Goal: Information Seeking & Learning: Learn about a topic

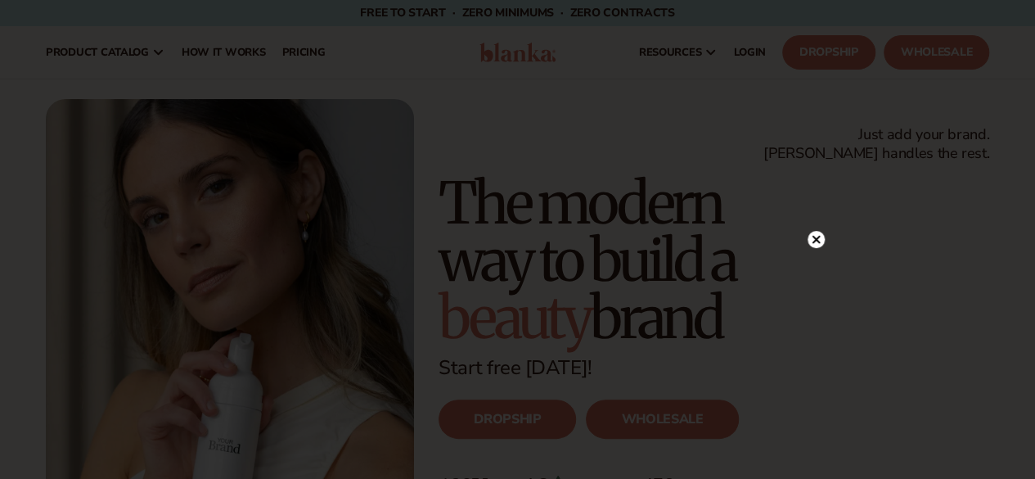
click at [811, 241] on circle at bounding box center [816, 239] width 17 height 17
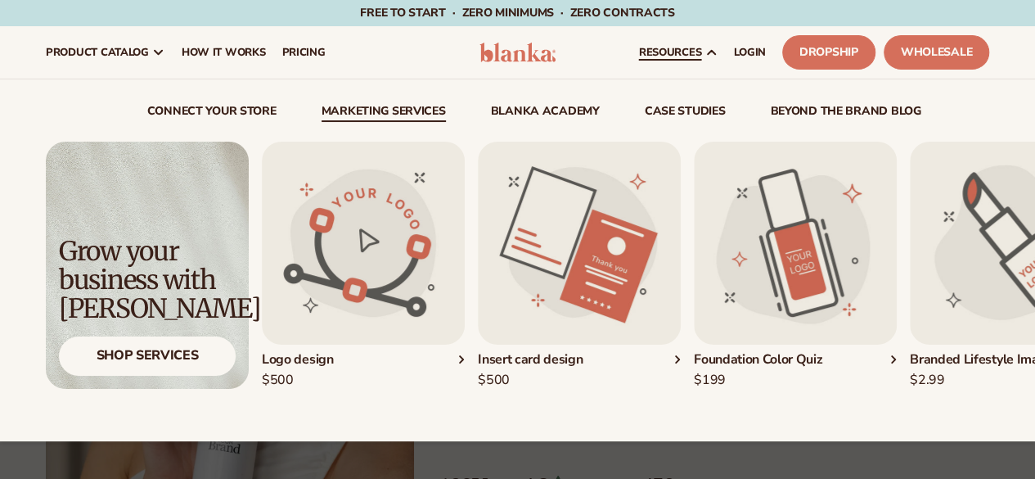
click at [383, 101] on div "connect your store Marketing services" at bounding box center [517, 260] width 943 height 362
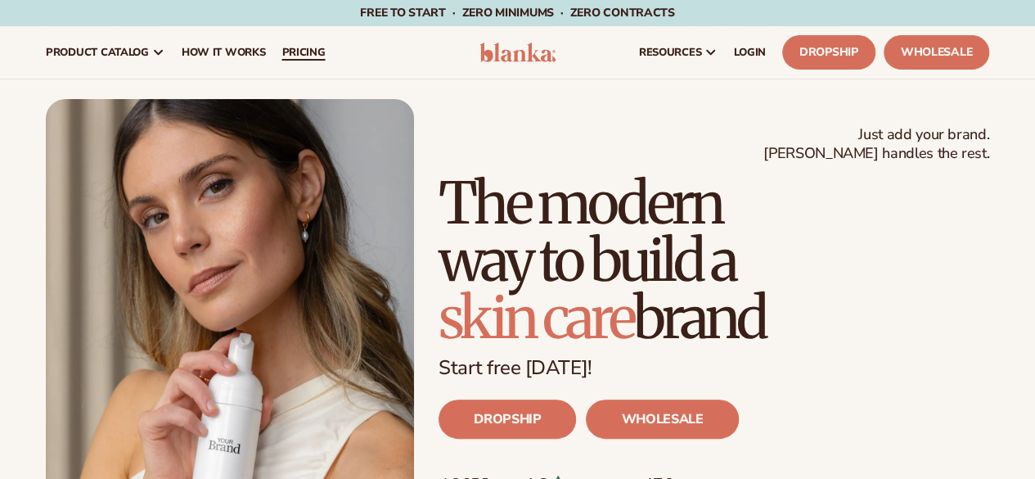
click at [291, 51] on span "pricing" at bounding box center [302, 52] width 43 height 13
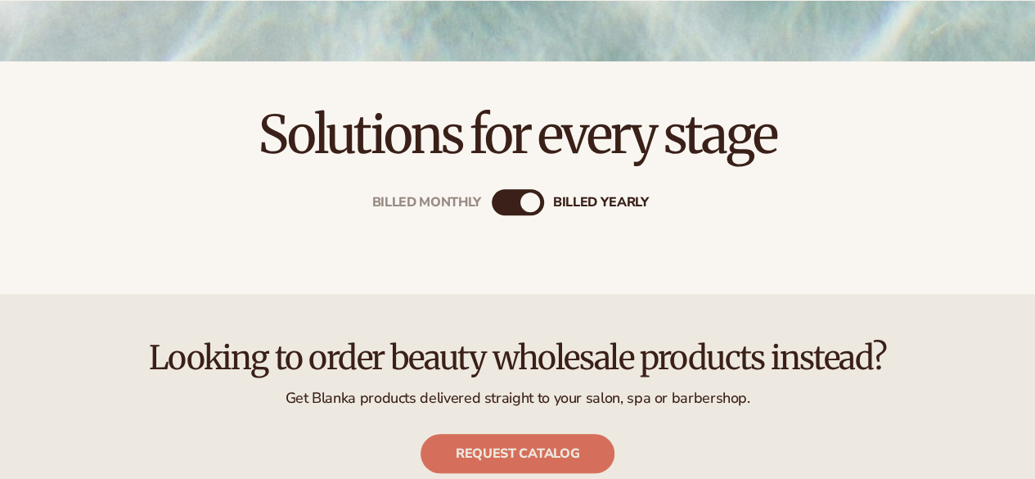
scroll to position [449, 0]
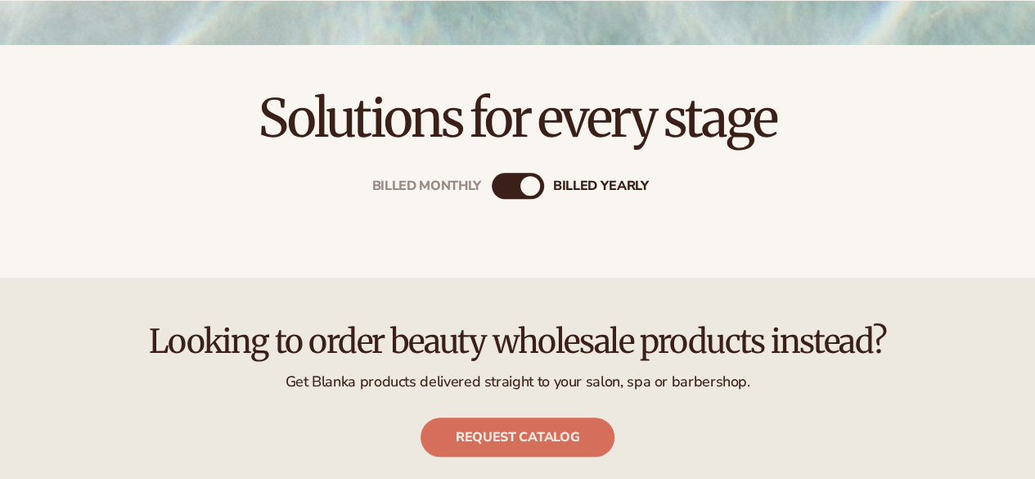
click at [510, 187] on div "Billed Monthly" at bounding box center [502, 186] width 20 height 20
click at [510, 187] on div "Billed Monthly" at bounding box center [505, 186] width 20 height 20
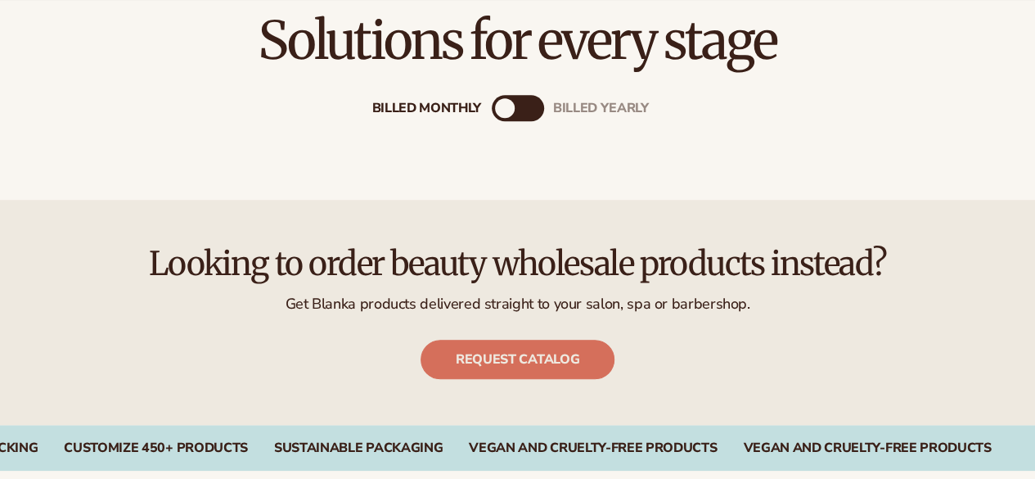
scroll to position [529, 0]
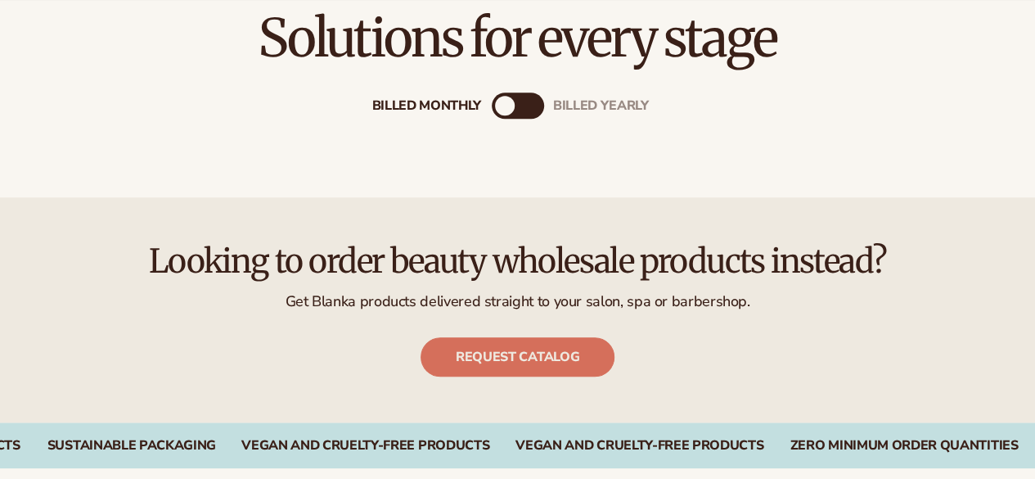
click at [524, 107] on div "Billed Monthly billed Yearly" at bounding box center [518, 105] width 52 height 26
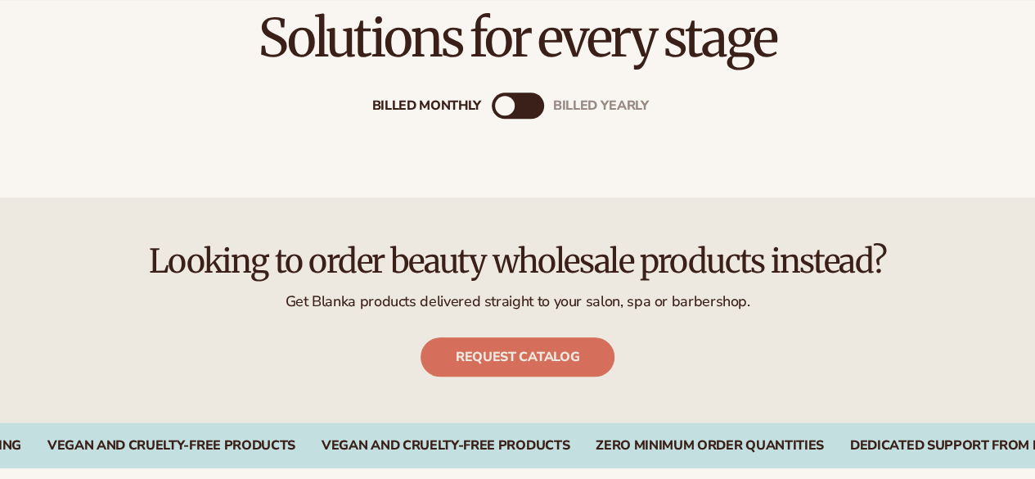
click at [517, 107] on div "Billed Monthly billed Yearly" at bounding box center [518, 105] width 52 height 26
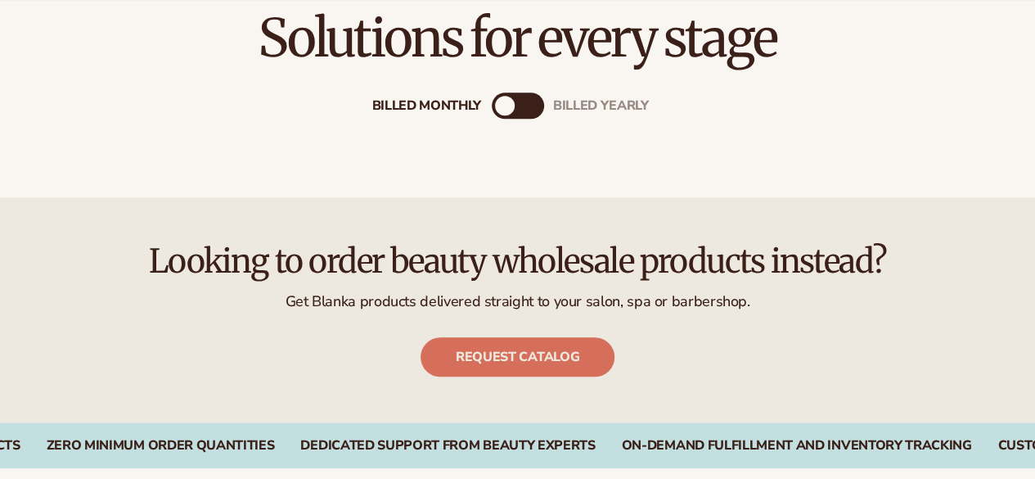
click at [517, 107] on div "Billed Monthly billed Yearly" at bounding box center [518, 105] width 52 height 26
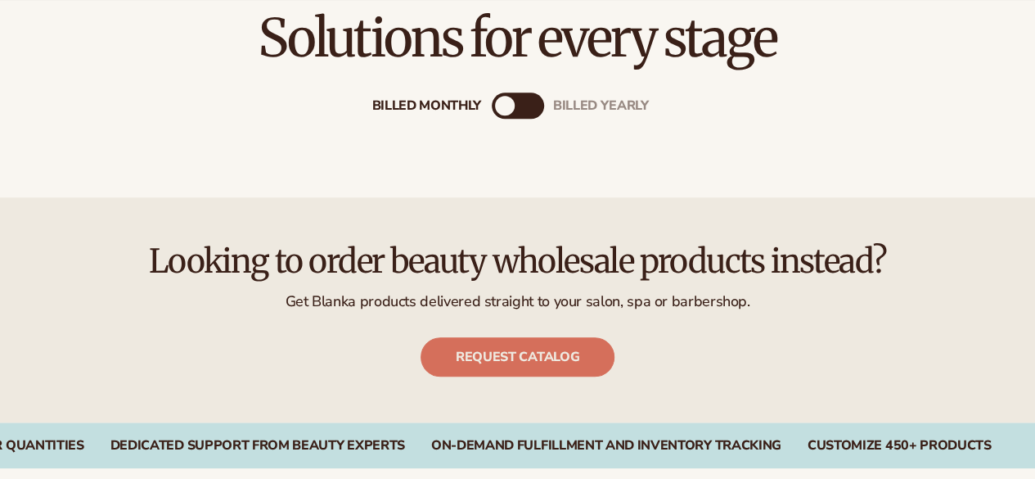
click at [529, 101] on div "billed Yearly" at bounding box center [535, 106] width 20 height 20
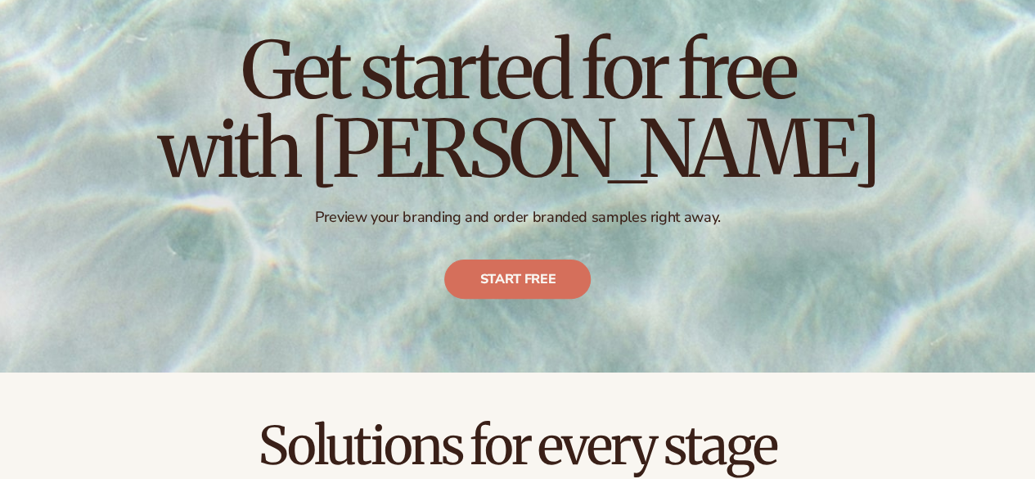
scroll to position [0, 0]
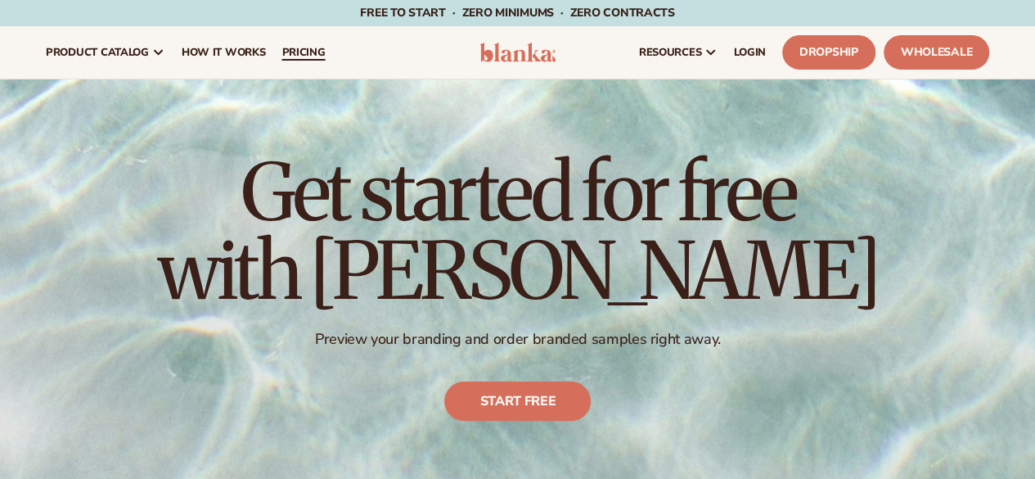
click at [285, 55] on span "pricing" at bounding box center [302, 52] width 43 height 13
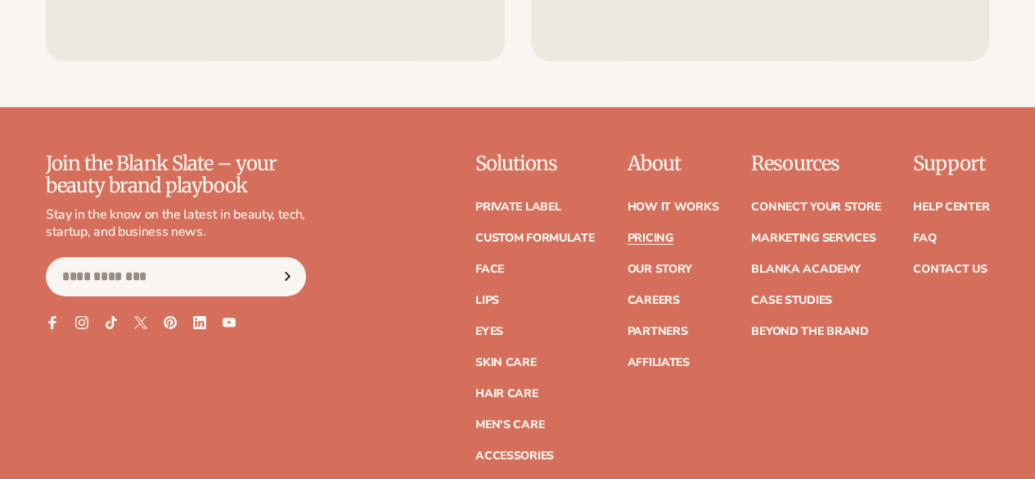
scroll to position [2576, 0]
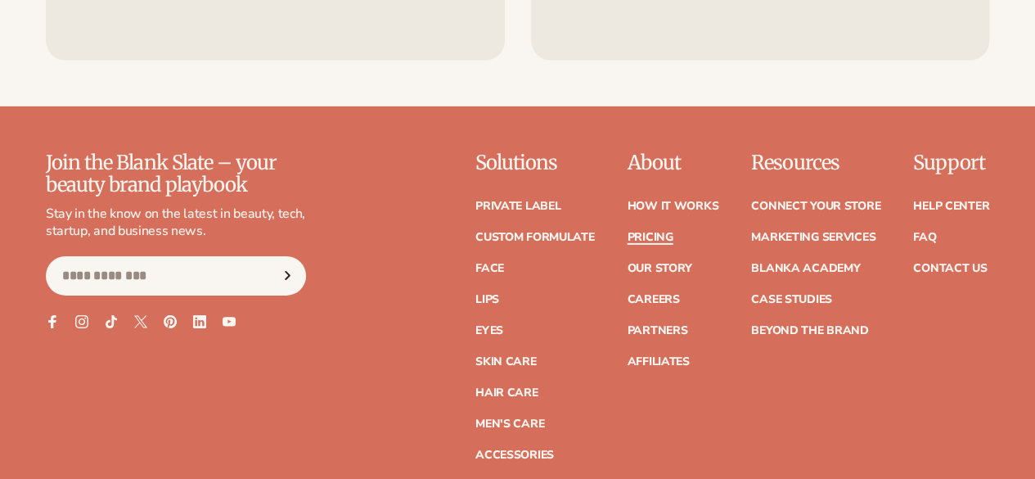
click at [627, 236] on link "Pricing" at bounding box center [650, 237] width 46 height 11
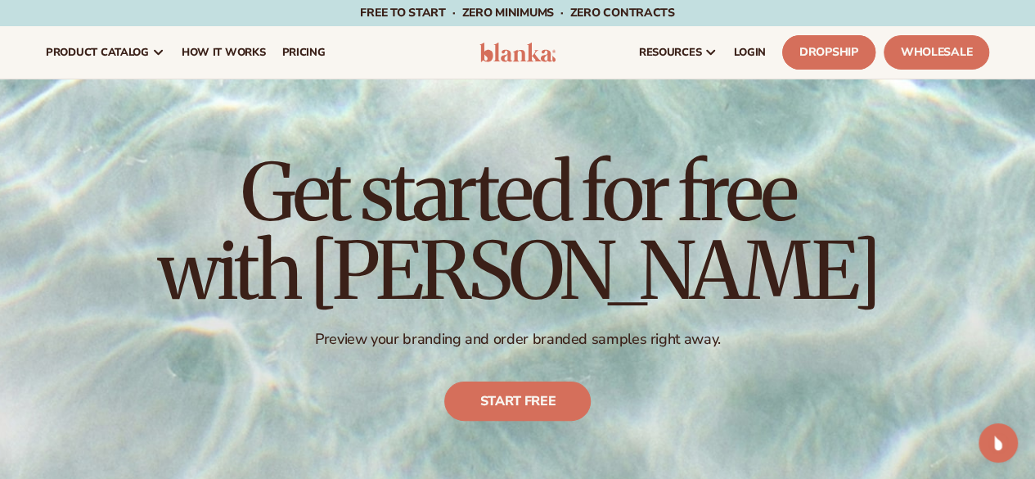
click at [836, 53] on link "Dropship" at bounding box center [828, 52] width 93 height 34
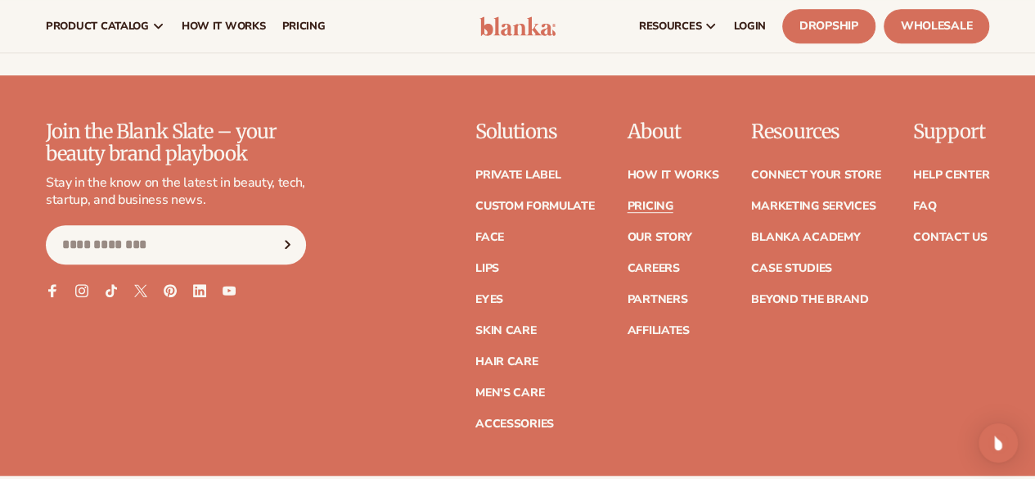
scroll to position [3526, 0]
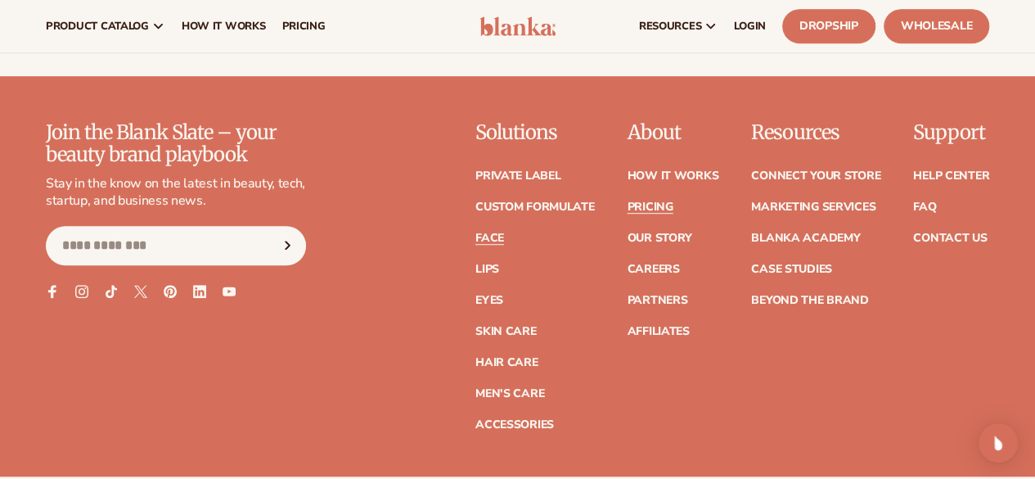
click at [475, 236] on link "Face" at bounding box center [489, 237] width 29 height 11
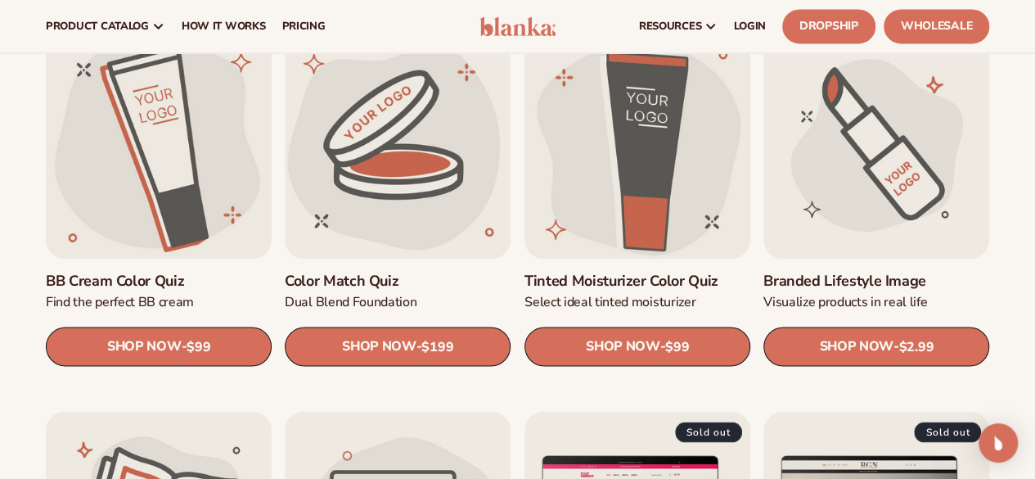
scroll to position [1289, 0]
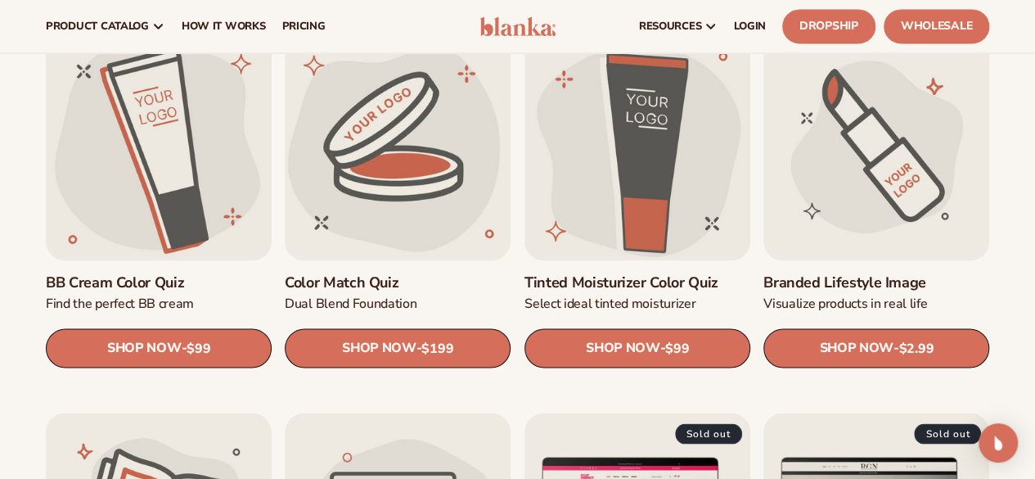
click at [1018, 284] on div "Logo trace Convert your logo to vector SHOP NOW - Regular price $100 Sale price…" at bounding box center [517, 218] width 1035 height 1882
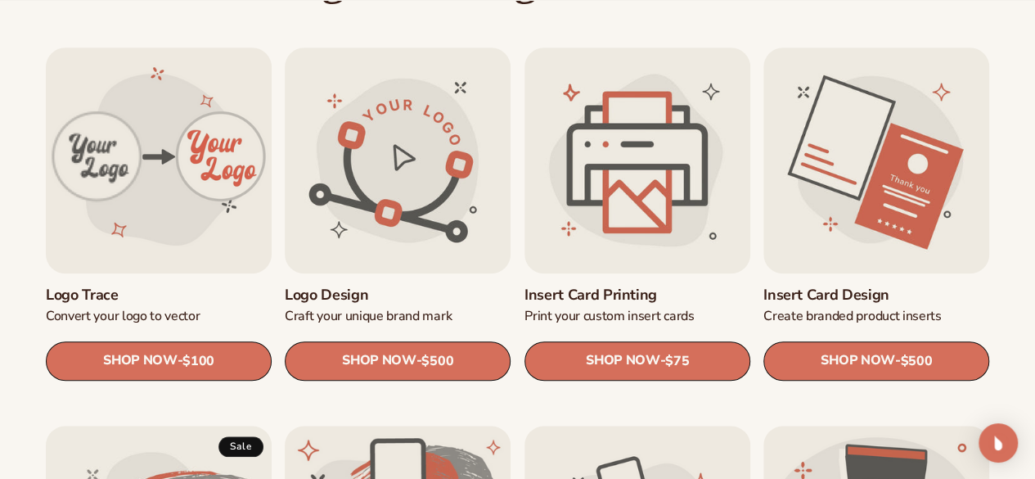
scroll to position [528, 0]
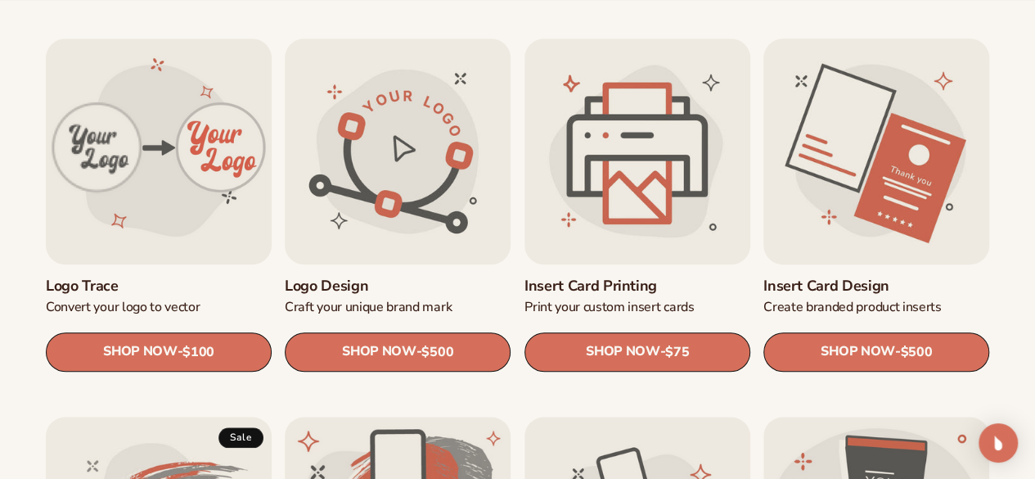
click at [921, 277] on link "Insert card design" at bounding box center [876, 286] width 226 height 18
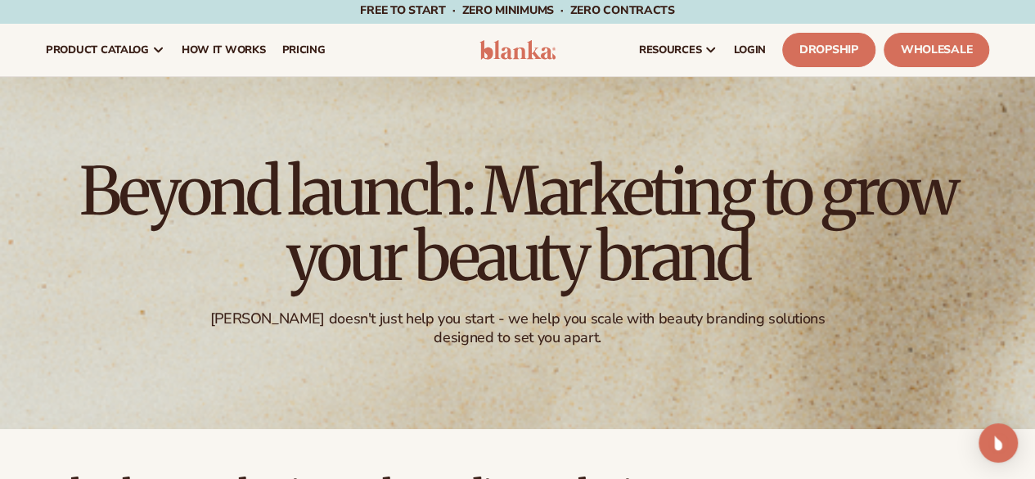
scroll to position [0, 0]
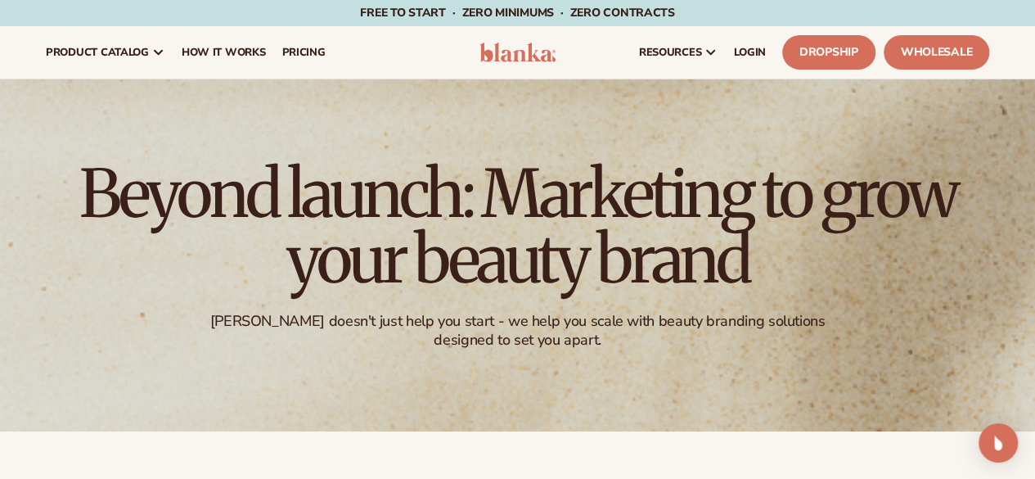
click at [516, 286] on h1 "Beyond launch: Marketing to grow your beauty brand" at bounding box center [518, 226] width 900 height 131
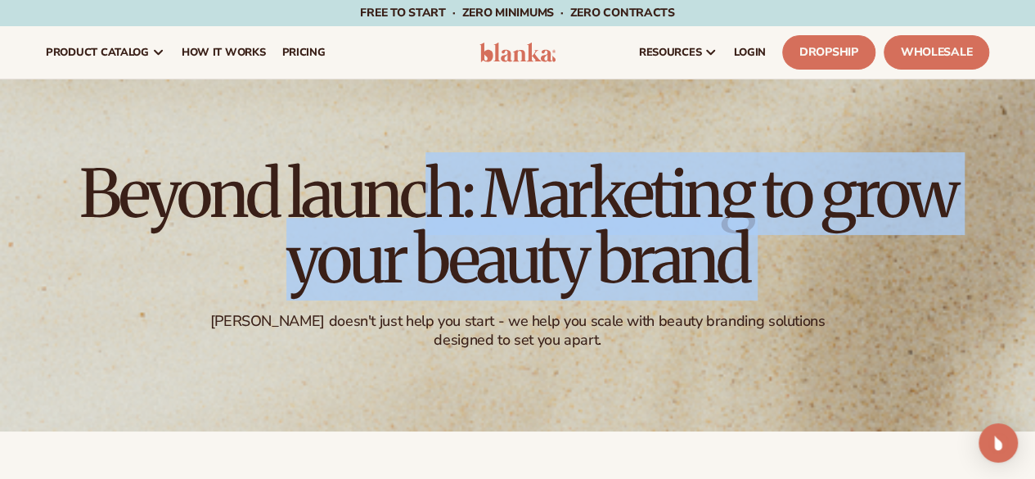
click at [516, 286] on h1 "Beyond launch: Marketing to grow your beauty brand" at bounding box center [518, 226] width 900 height 131
click at [563, 114] on div "Beyond launch: Marketing to grow your beauty brand Blanka doesn't just help you…" at bounding box center [517, 255] width 1035 height 352
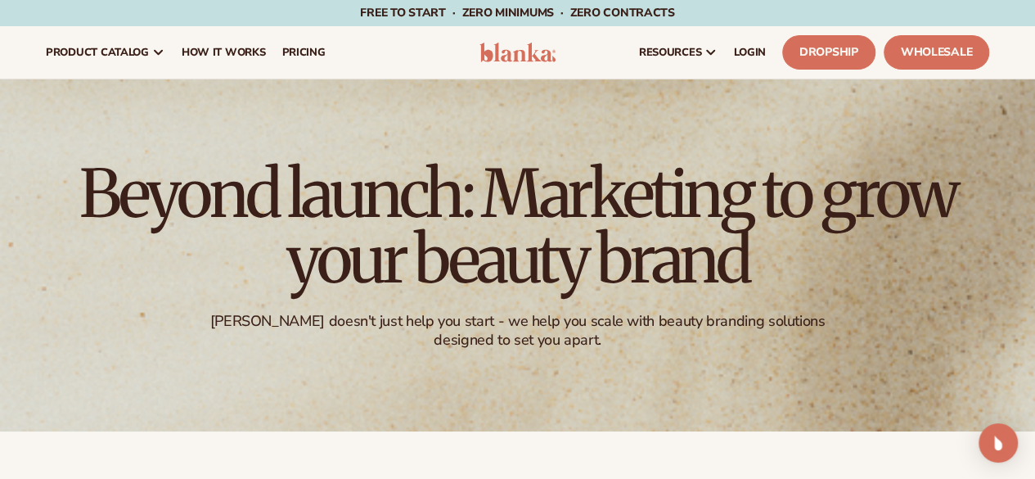
click at [588, 202] on h1 "Beyond launch: Marketing to grow your beauty brand" at bounding box center [518, 226] width 900 height 131
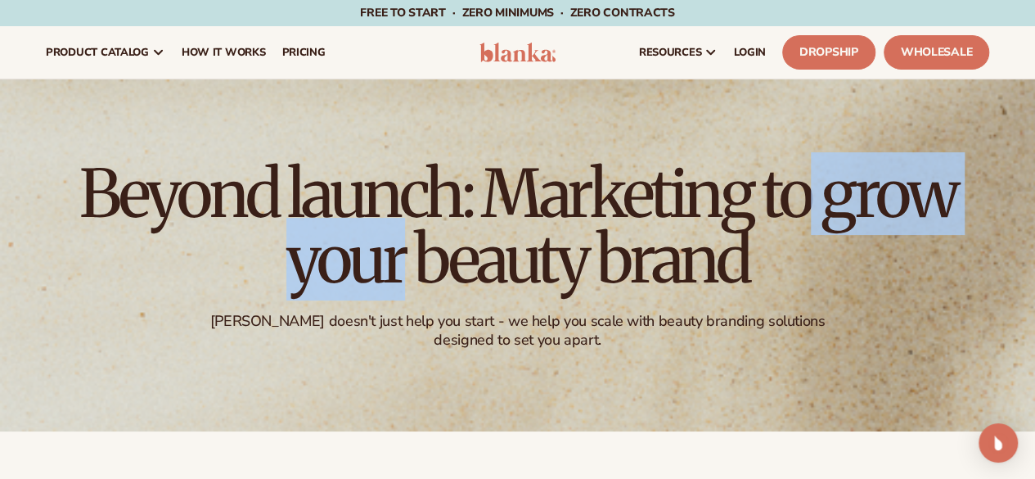
click at [588, 202] on h1 "Beyond launch: Marketing to grow your beauty brand" at bounding box center [518, 226] width 900 height 131
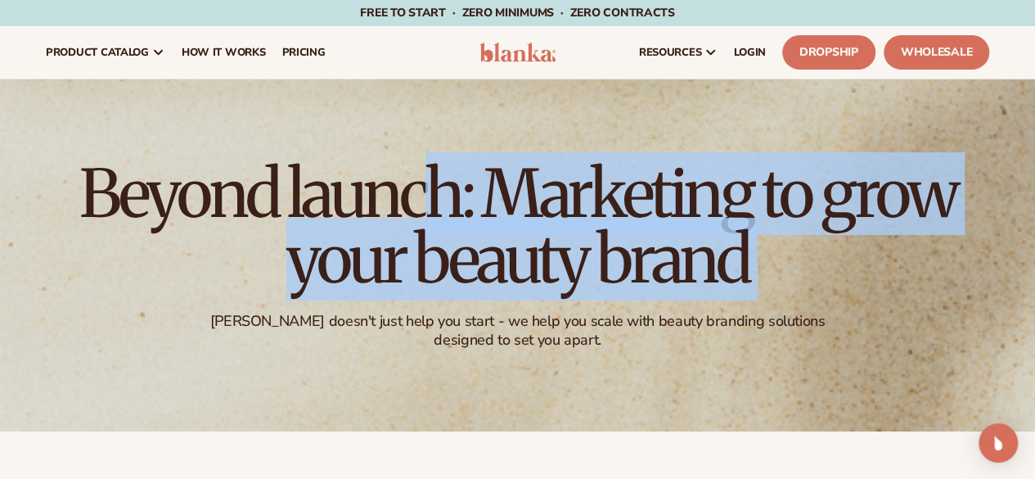
click at [588, 202] on h1 "Beyond launch: Marketing to grow your beauty brand" at bounding box center [518, 226] width 900 height 131
click at [532, 108] on div "Beyond launch: Marketing to grow your beauty brand Blanka doesn't just help you…" at bounding box center [517, 255] width 1035 height 352
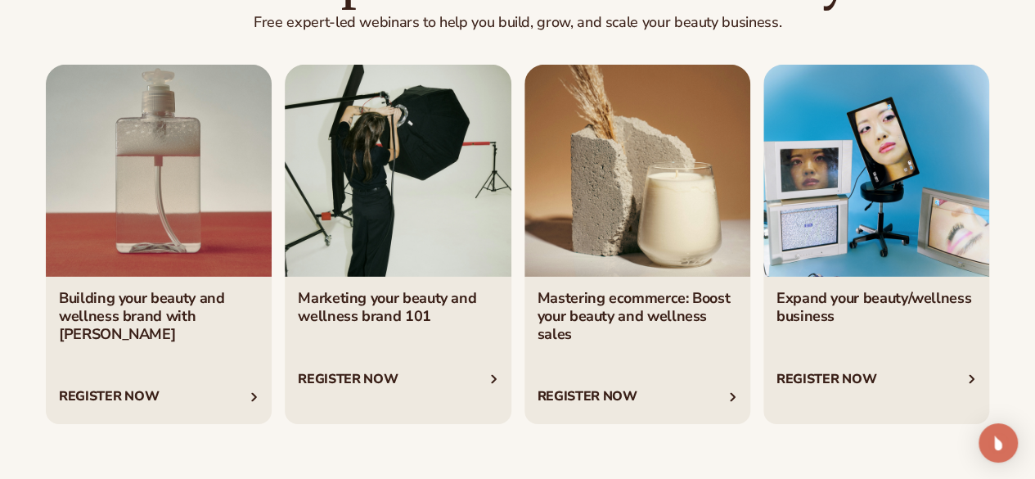
scroll to position [2628, 0]
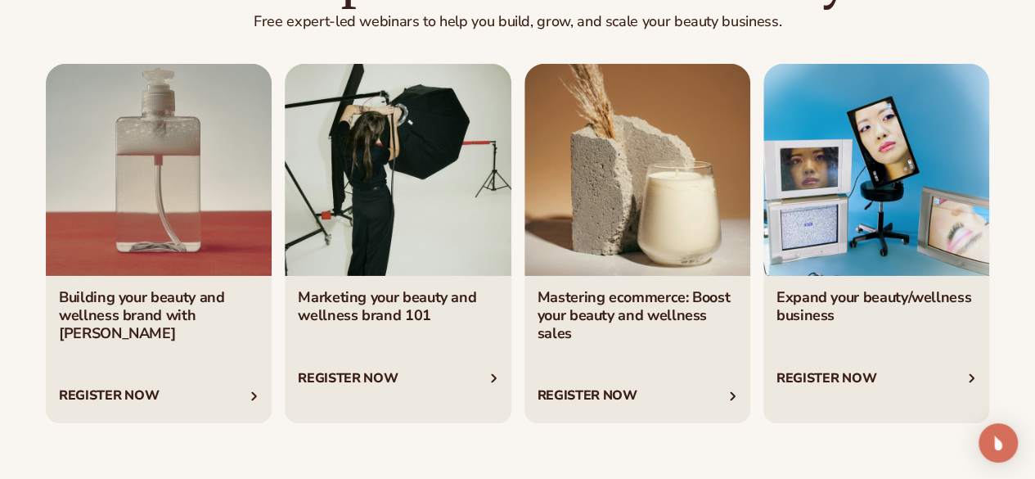
click at [129, 375] on link "1 / 4" at bounding box center [159, 243] width 226 height 359
click at [362, 379] on link "2 / 4" at bounding box center [398, 243] width 226 height 359
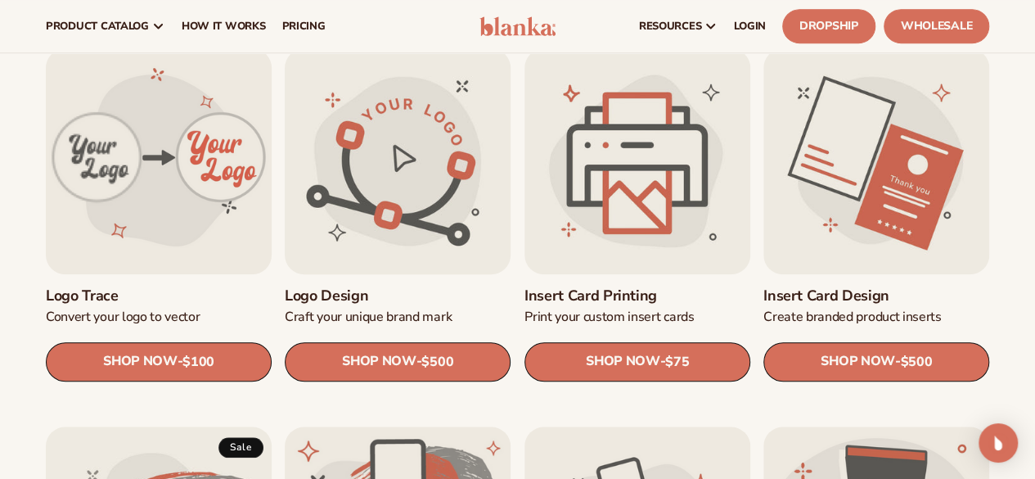
scroll to position [0, 0]
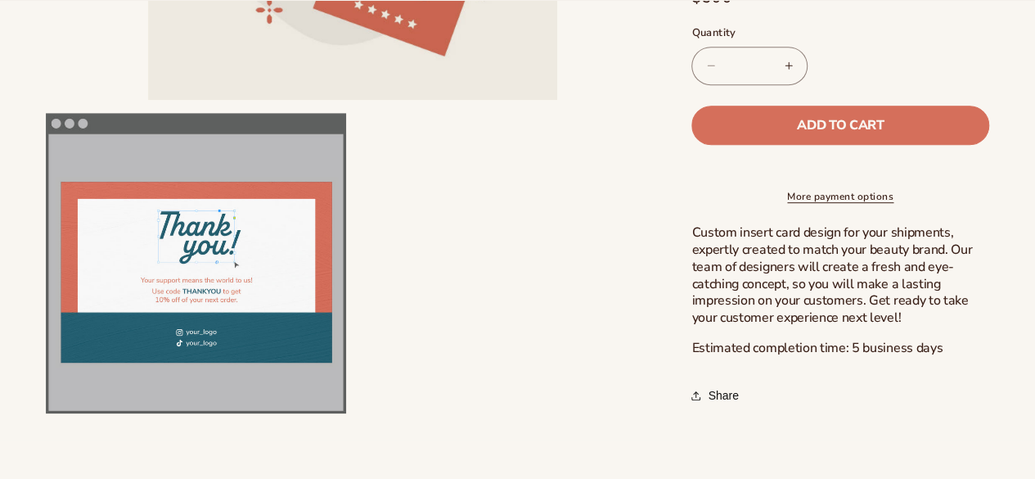
scroll to position [435, 0]
